Goal: Information Seeking & Learning: Learn about a topic

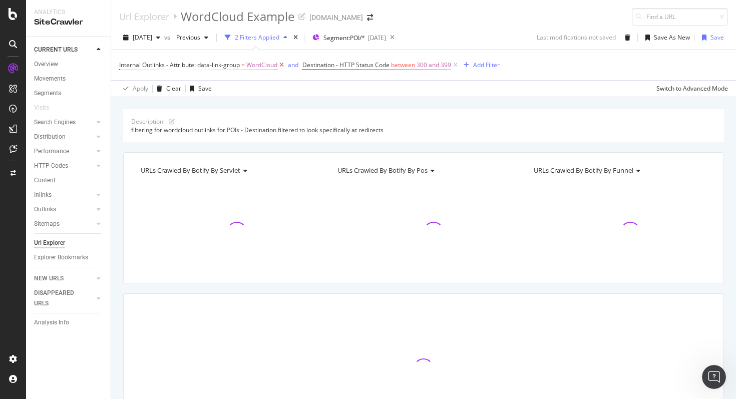
click at [286, 66] on icon at bounding box center [282, 65] width 9 height 10
click at [272, 66] on icon at bounding box center [272, 65] width 9 height 10
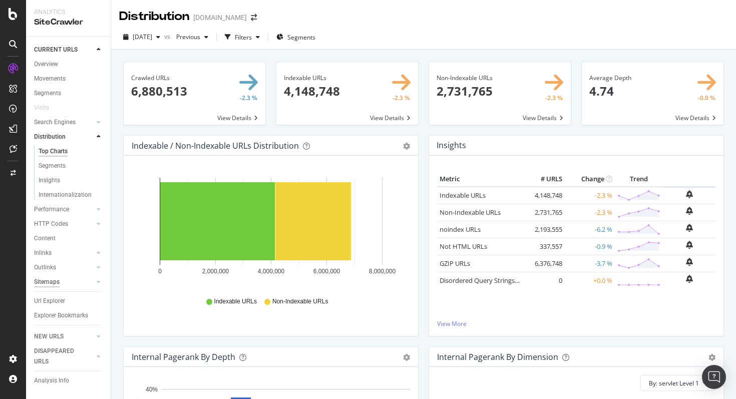
click at [45, 286] on div "Sitemaps" at bounding box center [47, 282] width 26 height 11
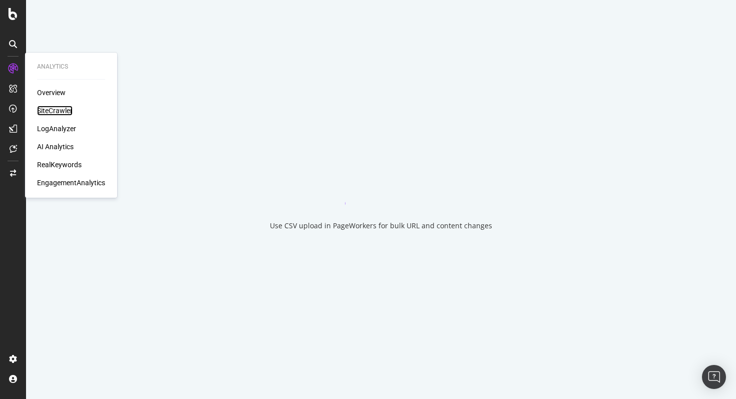
click at [57, 111] on div "SiteCrawler" at bounding box center [55, 111] width 36 height 10
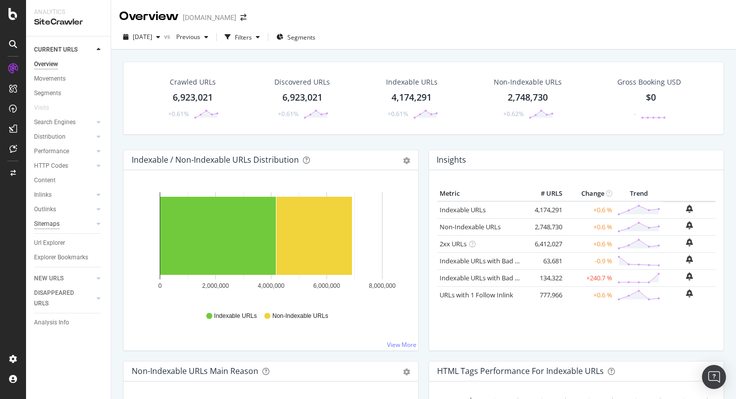
click at [53, 226] on div "Sitemaps" at bounding box center [47, 224] width 26 height 11
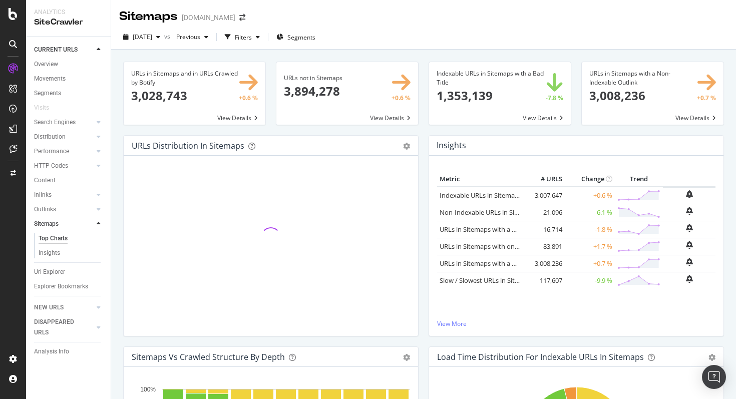
click at [240, 115] on span at bounding box center [195, 93] width 142 height 63
